Goal: Task Accomplishment & Management: Use online tool/utility

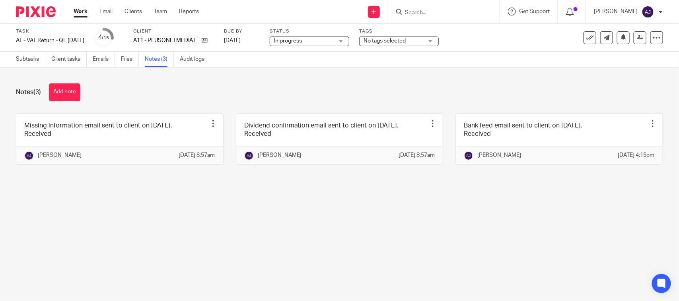
click at [192, 89] on div "Notes (3) Add note" at bounding box center [339, 93] width 647 height 18
click at [39, 58] on link "Subtasks" at bounding box center [30, 60] width 29 height 16
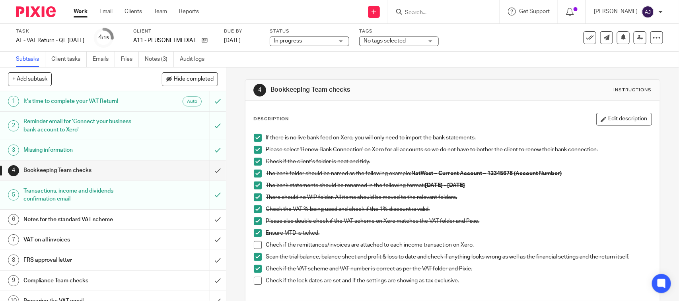
click at [257, 248] on span at bounding box center [258, 245] width 8 height 8
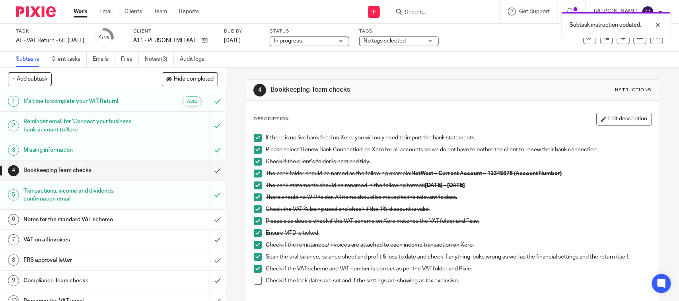
click at [254, 281] on span at bounding box center [258, 281] width 8 height 8
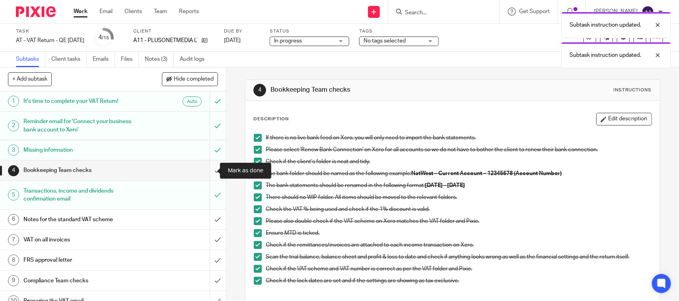
click at [205, 171] on input "submit" at bounding box center [113, 171] width 226 height 20
